Goal: Use online tool/utility: Utilize a website feature to perform a specific function

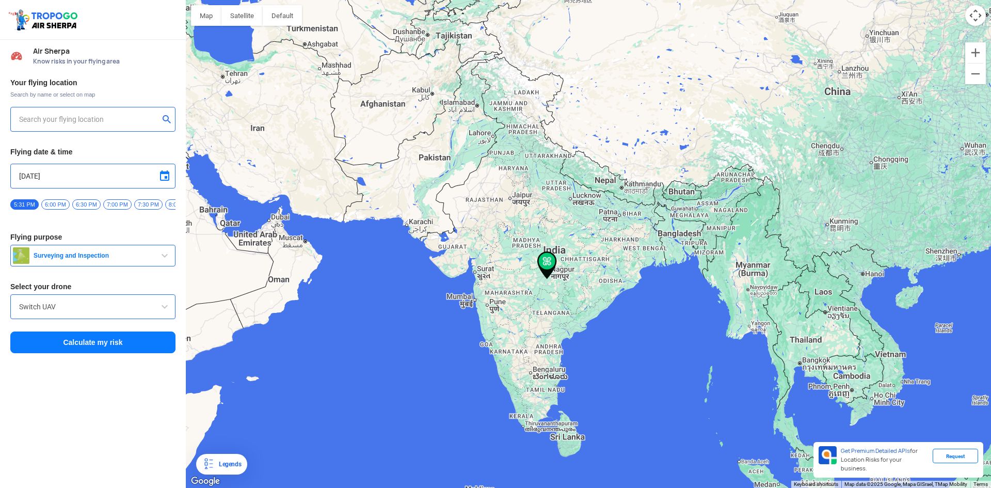
type input "[STREET_ADDRESS]"
click at [548, 264] on img at bounding box center [547, 265] width 20 height 28
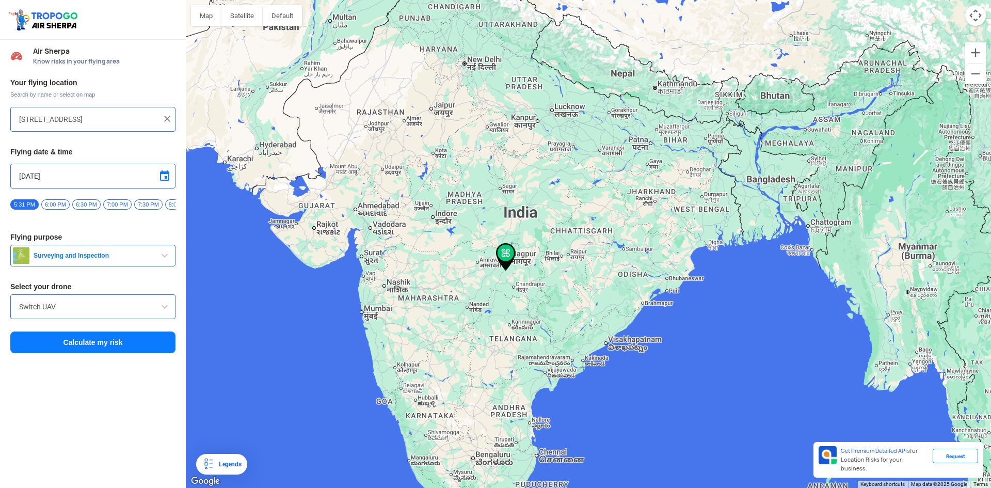
click at [93, 253] on button "Surveying and Inspection" at bounding box center [92, 256] width 165 height 22
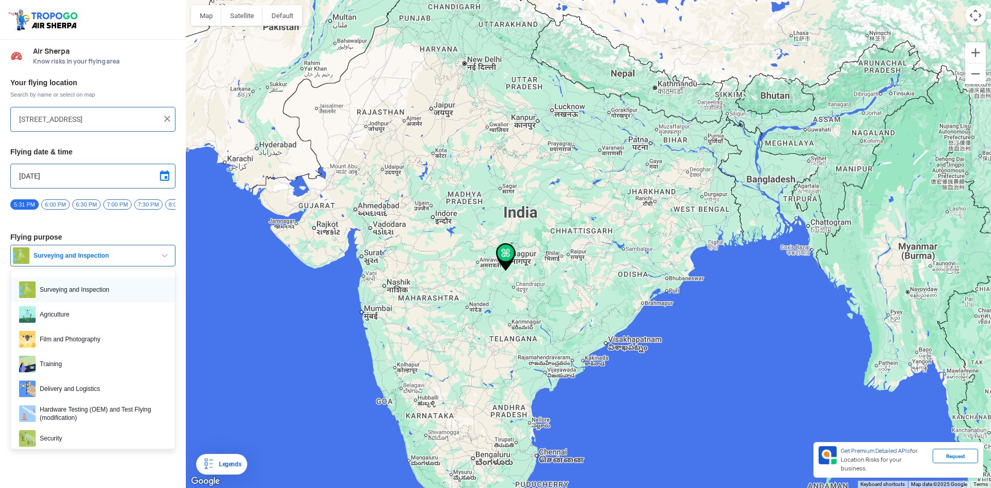
click at [88, 292] on span "Surveying and Inspection" at bounding box center [101, 289] width 131 height 17
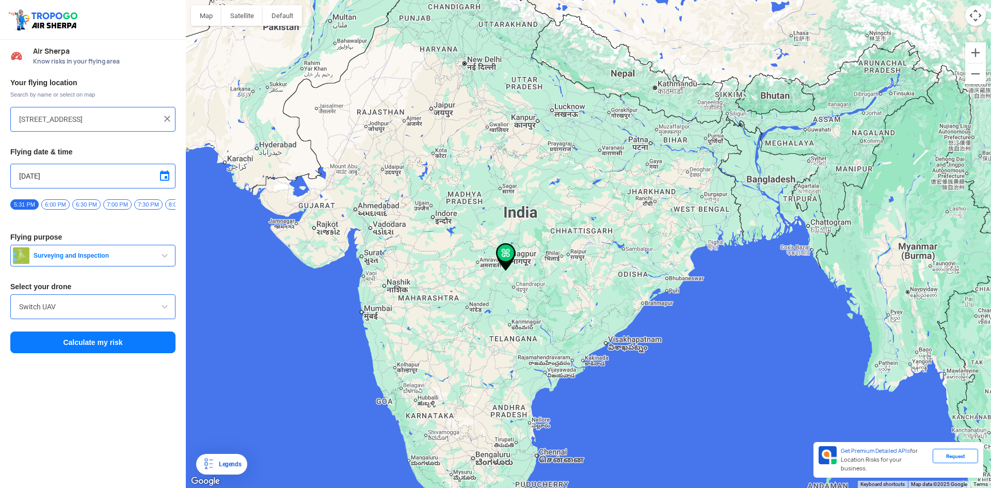
click at [169, 123] on img at bounding box center [167, 119] width 10 height 10
click at [111, 121] on input "text" at bounding box center [89, 119] width 140 height 12
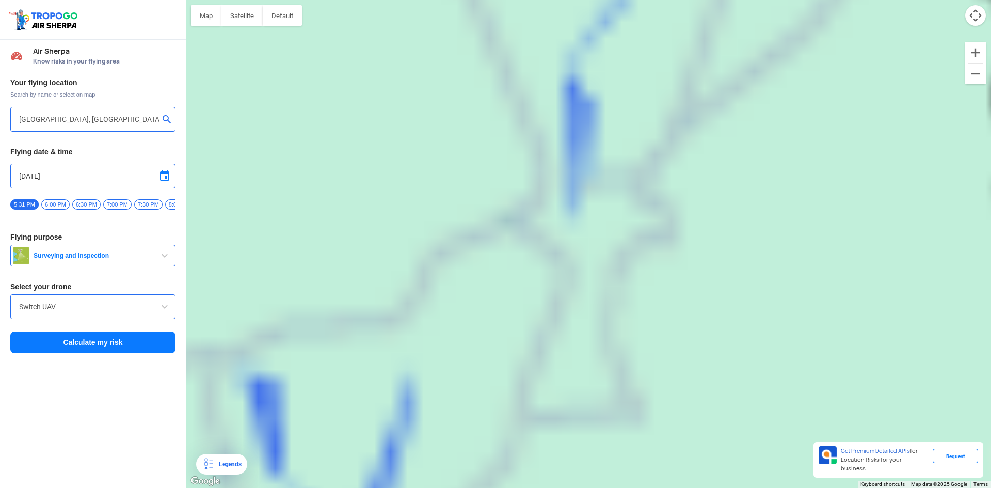
type input "[GEOGRAPHIC_DATA], [GEOGRAPHIC_DATA]"
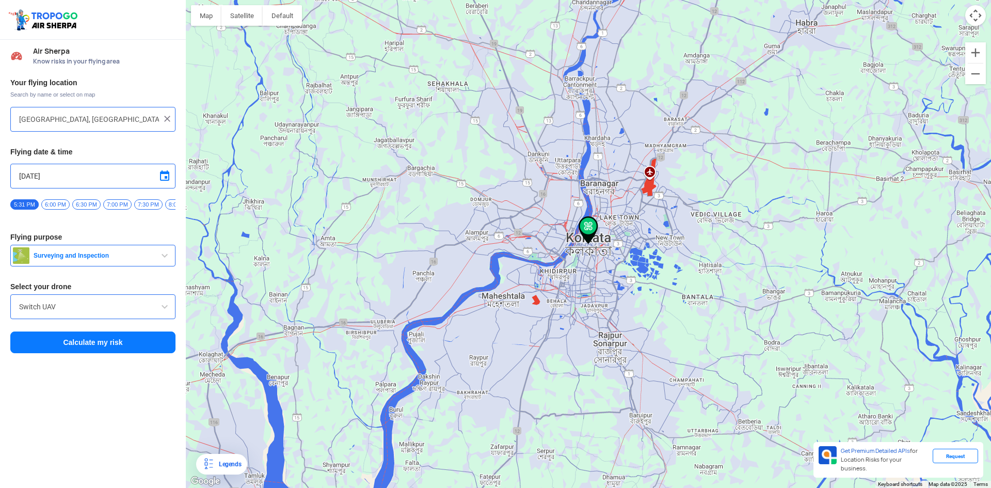
click at [86, 313] on input "Switch UAV" at bounding box center [93, 306] width 148 height 12
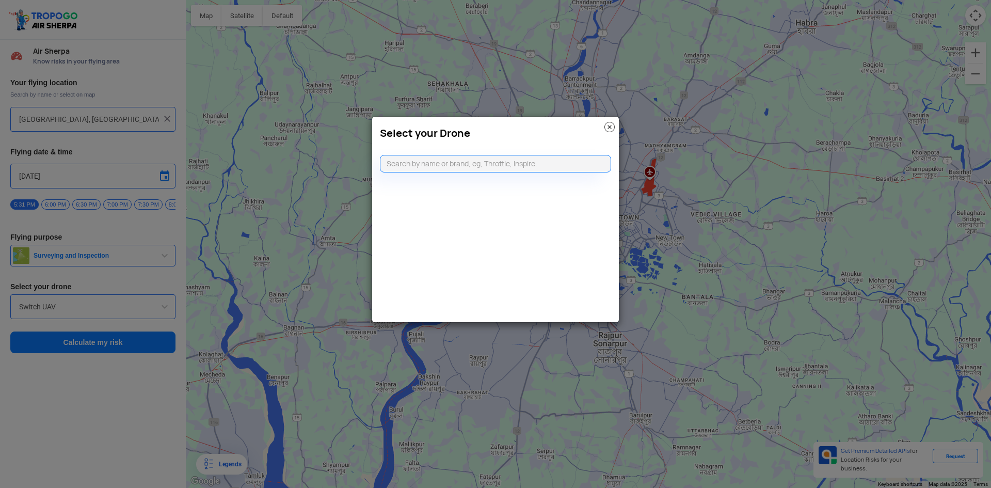
click at [612, 124] on img at bounding box center [609, 127] width 10 height 10
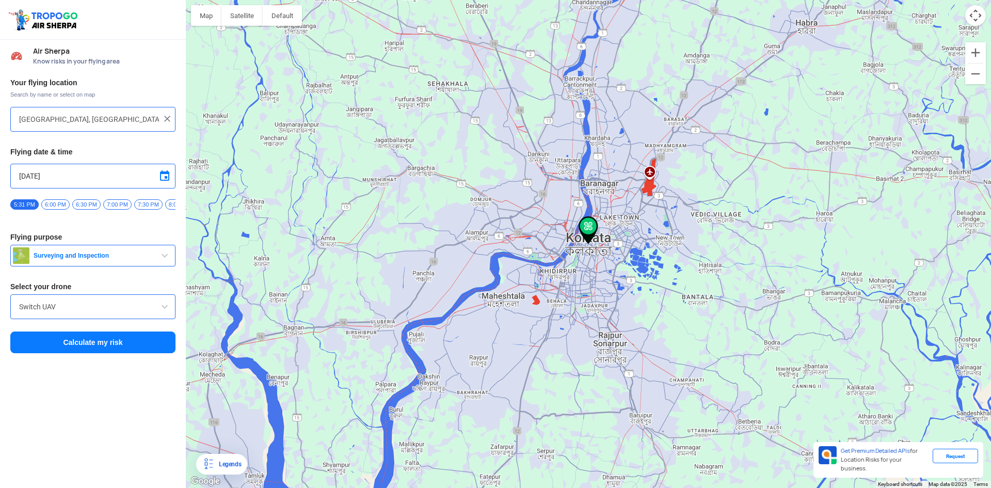
click at [95, 345] on button "Calculate my risk" at bounding box center [92, 342] width 165 height 22
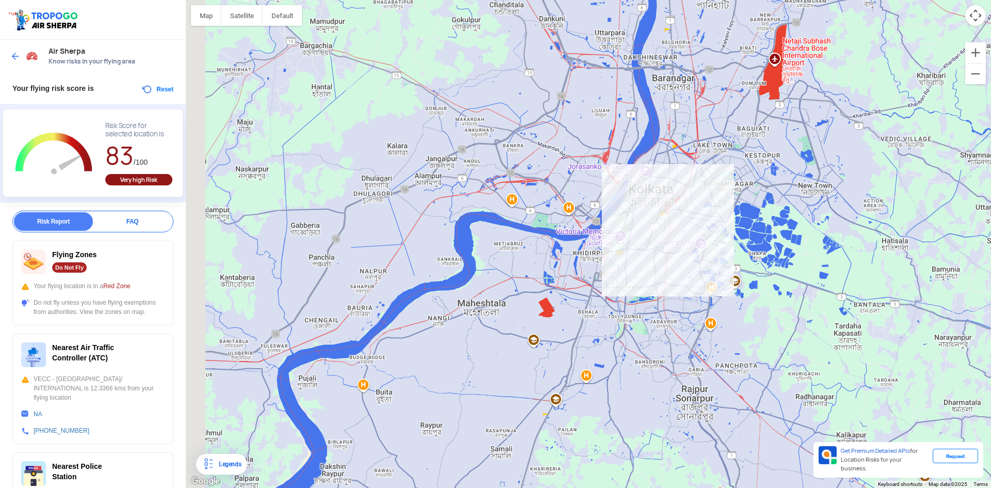
drag, startPoint x: 587, startPoint y: 324, endPoint x: 650, endPoint y: 143, distance: 191.4
click at [650, 143] on div at bounding box center [588, 244] width 805 height 488
